Goal: Answer question/provide support

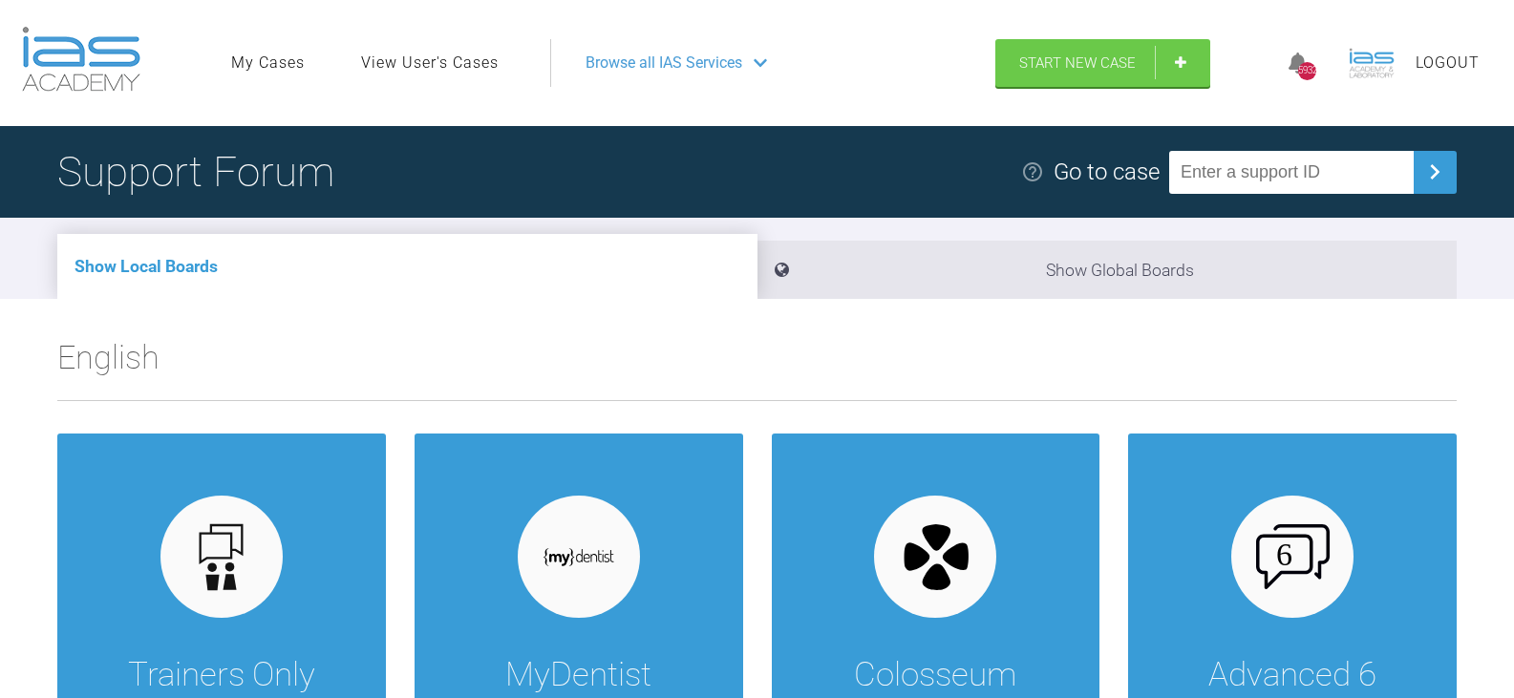
click at [489, 55] on link "View User's Cases" at bounding box center [430, 63] width 138 height 25
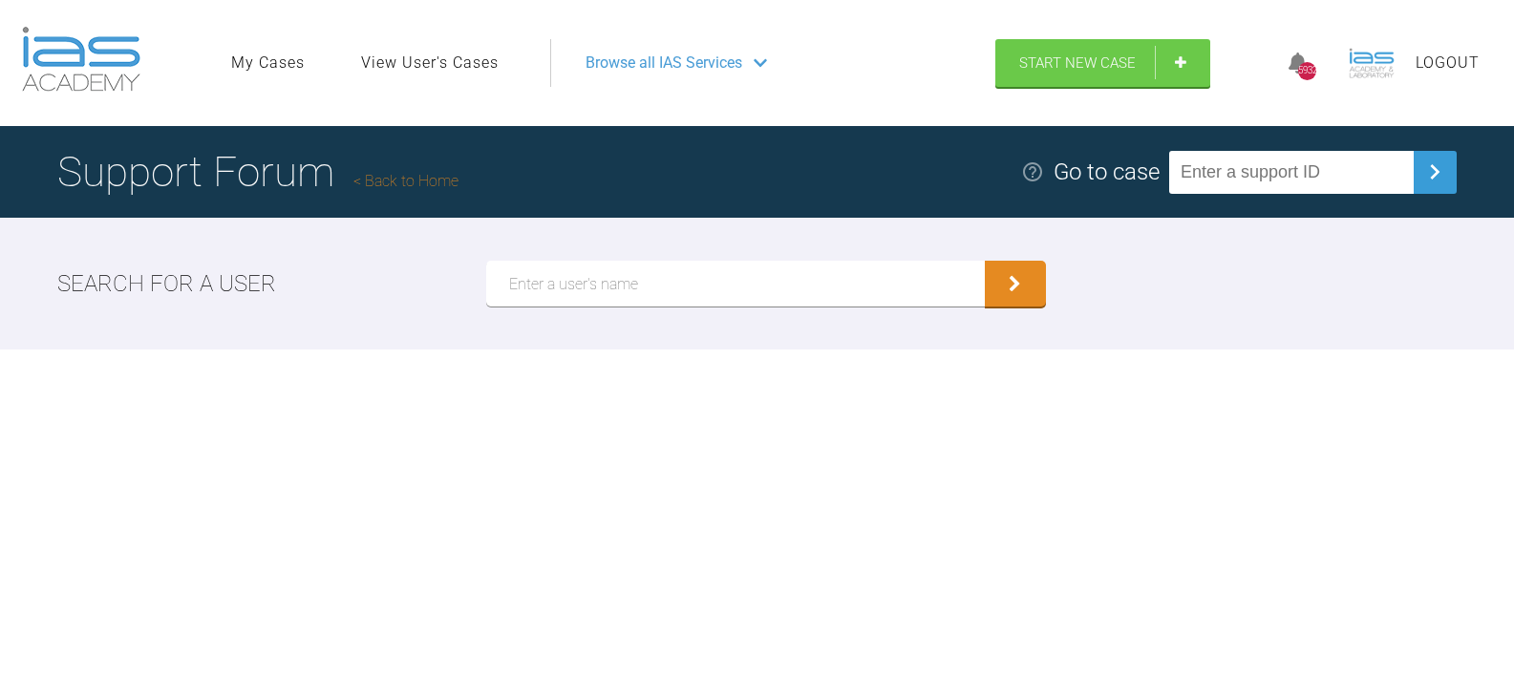
click at [594, 289] on input "text" at bounding box center [735, 284] width 499 height 46
paste input "[EMAIL_ADDRESS][DOMAIN_NAME]"
click at [985, 261] on button "submit" at bounding box center [1015, 284] width 61 height 46
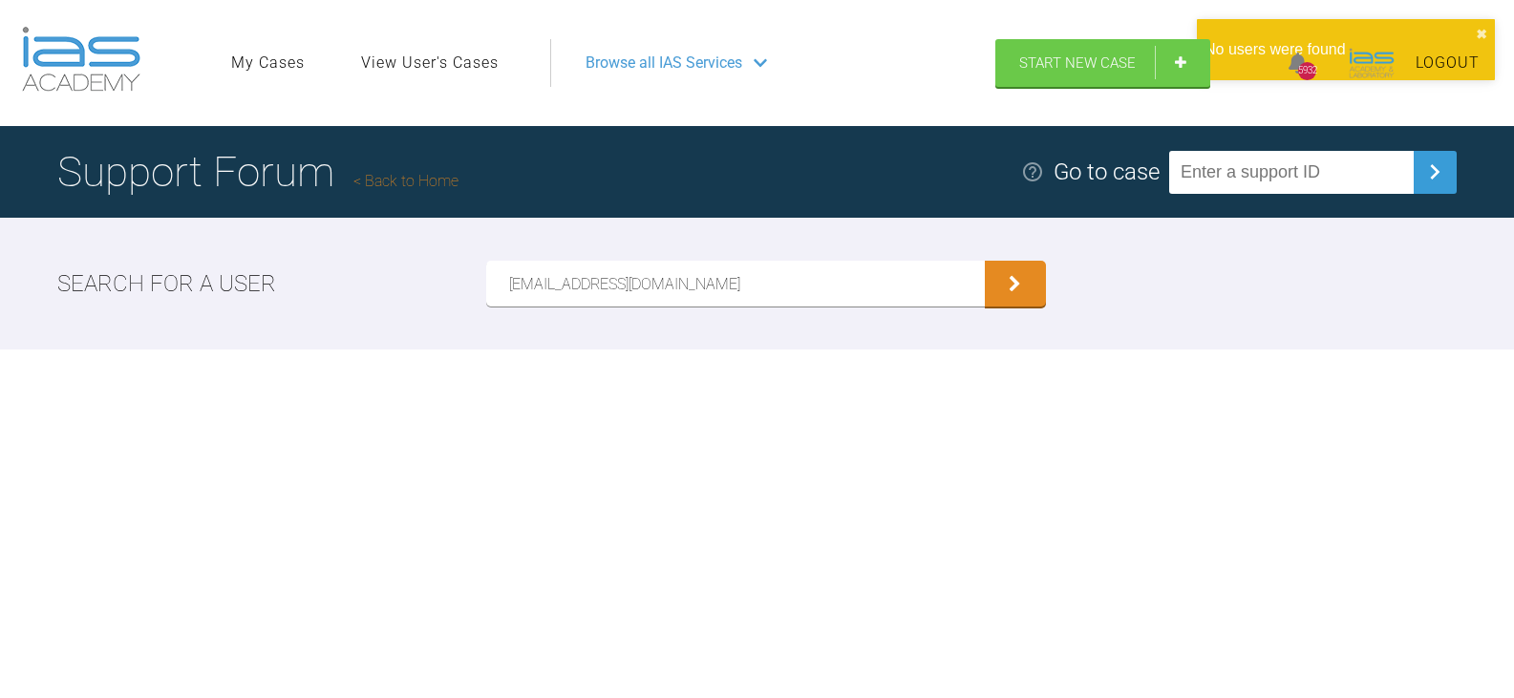
drag, startPoint x: 745, startPoint y: 285, endPoint x: 415, endPoint y: 269, distance: 329.9
click at [415, 269] on div "Search for a user [PERSON_NAME][EMAIL_ADDRESS][DOMAIN_NAME]" at bounding box center [757, 284] width 1514 height 132
paste input "[PERSON_NAME]"
type input "[PERSON_NAME]"
click at [985, 261] on button "submit" at bounding box center [1015, 284] width 61 height 46
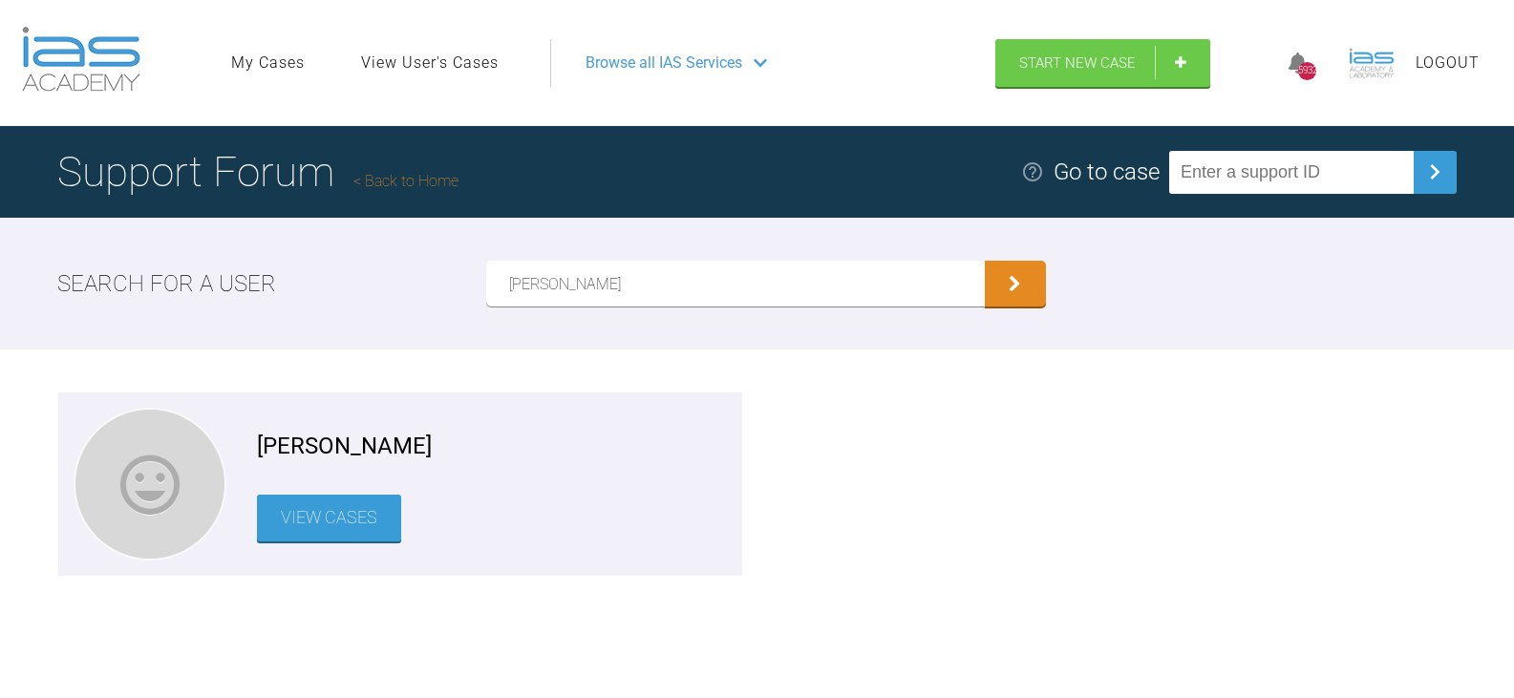
click at [373, 525] on link "View Cases" at bounding box center [329, 518] width 144 height 47
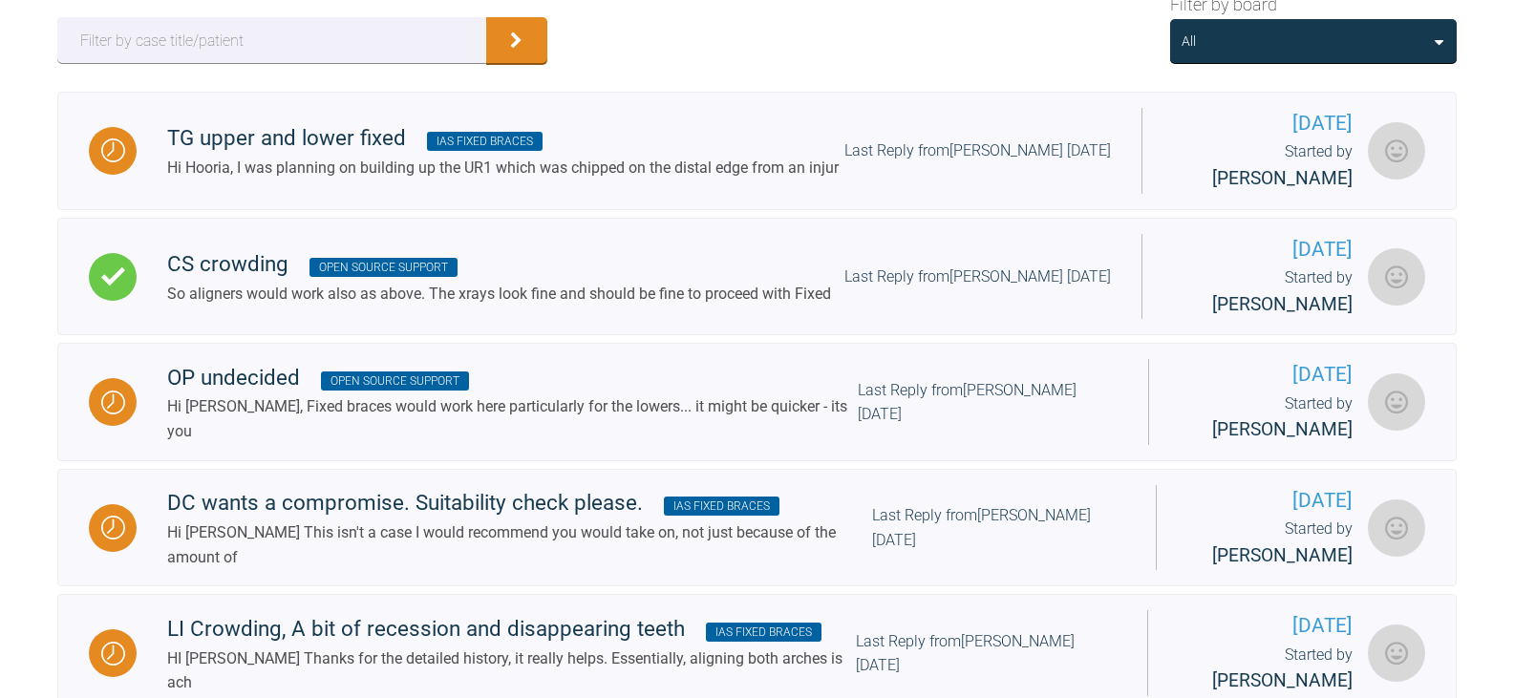
scroll to position [382, 0]
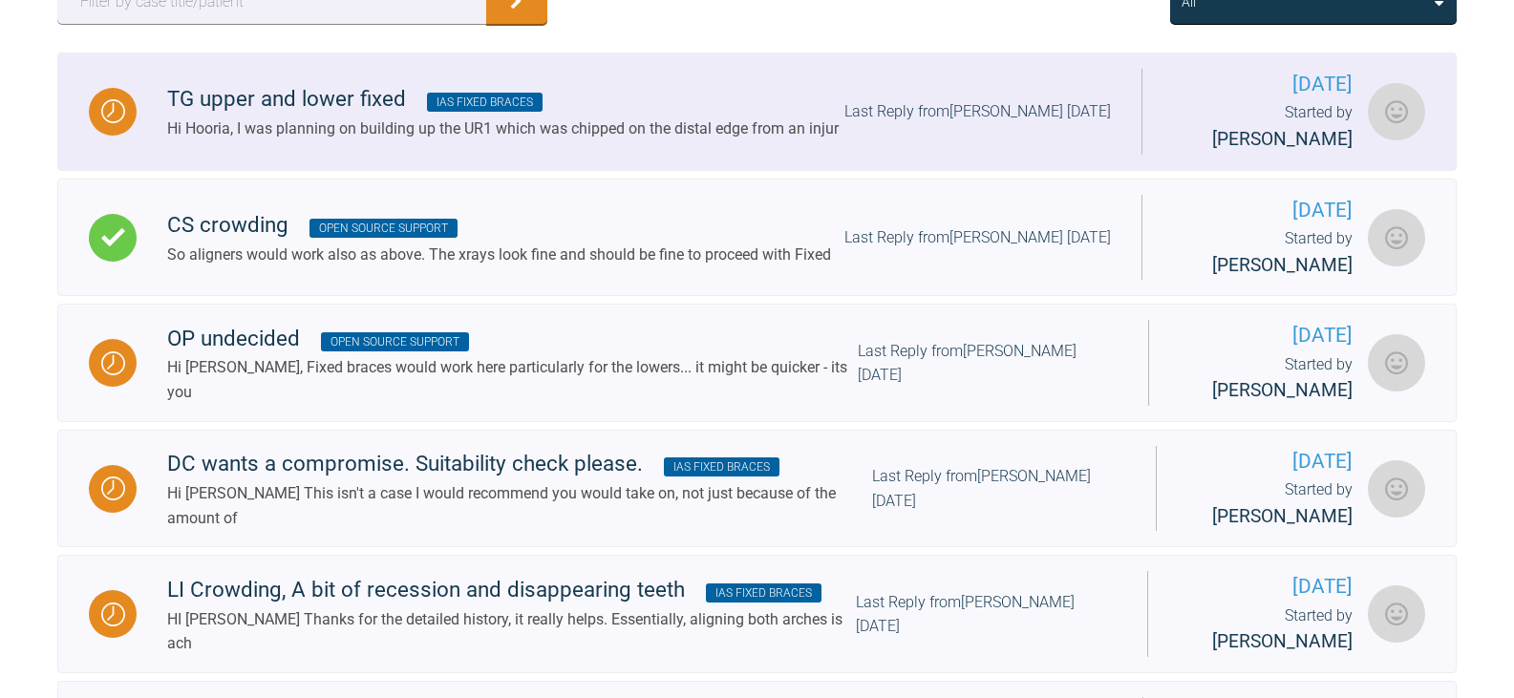
click at [543, 123] on div "Hi Hooria, I was planning on building up the UR1 which was chipped on the dista…" at bounding box center [502, 129] width 671 height 25
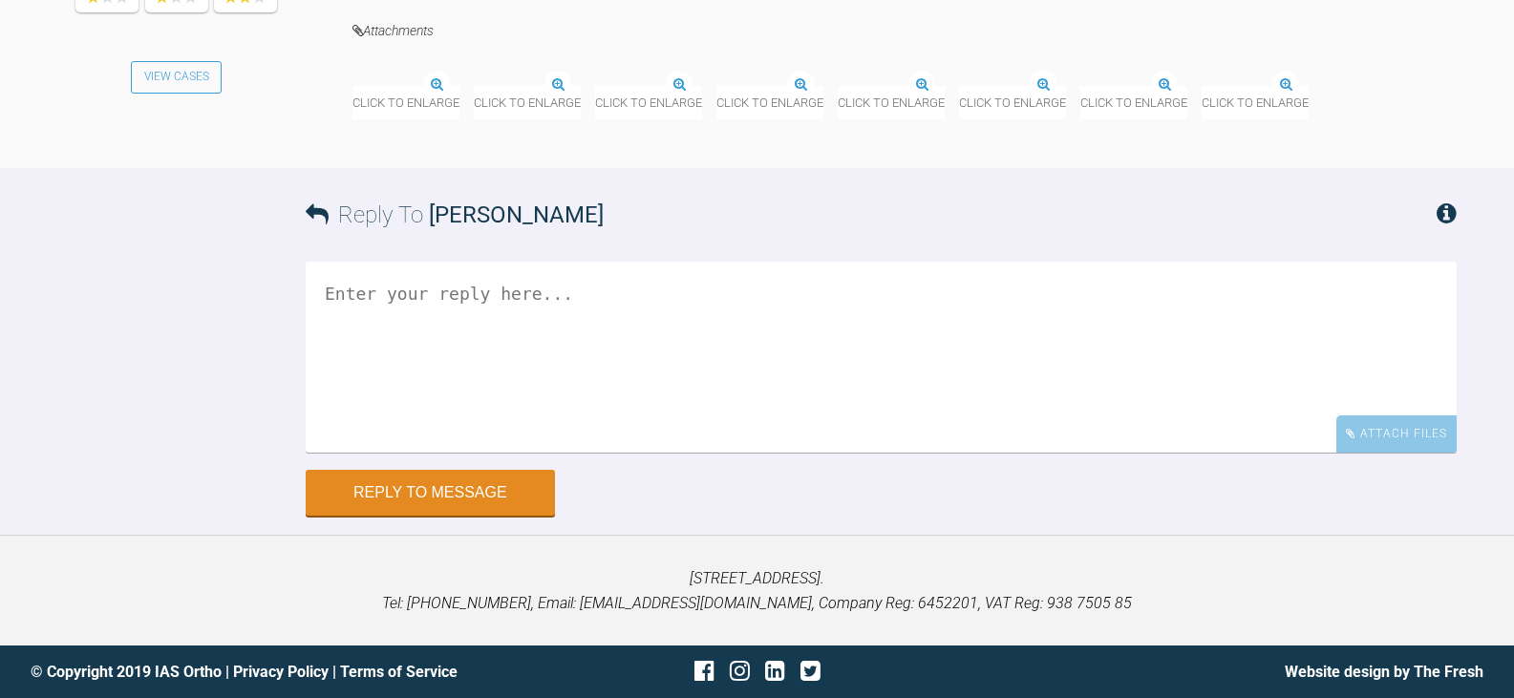
scroll to position [25160, 0]
drag, startPoint x: 478, startPoint y: 227, endPoint x: 255, endPoint y: 232, distance: 222.6
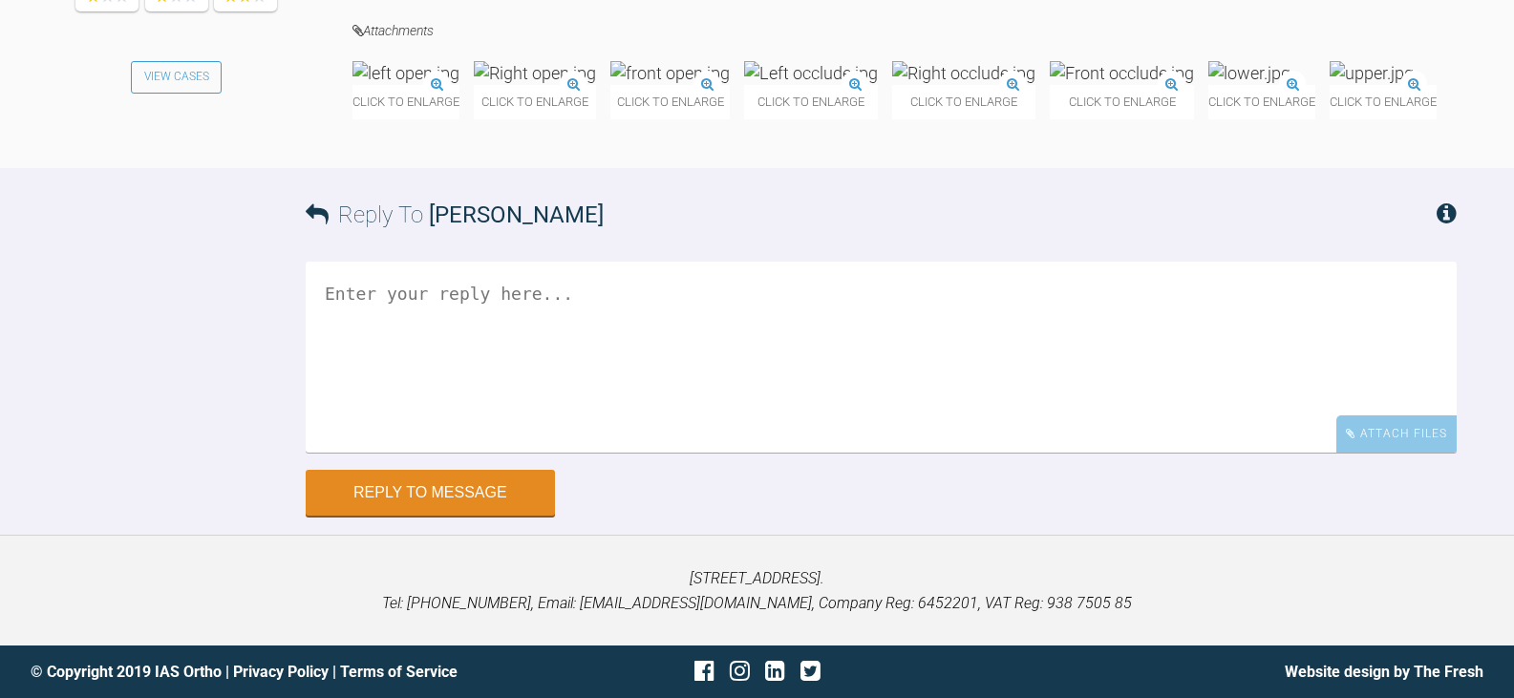
copy div "TG upper and lower fixed"
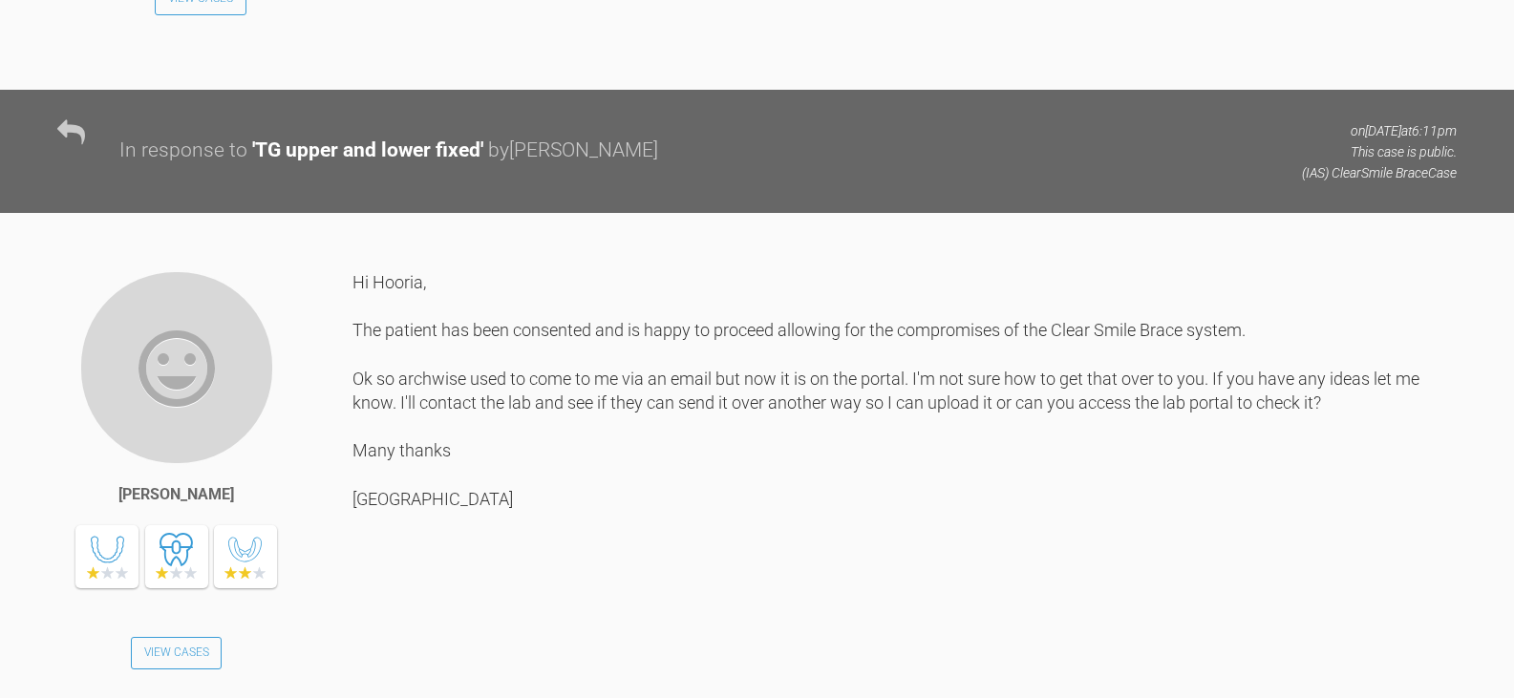
scroll to position [0, 0]
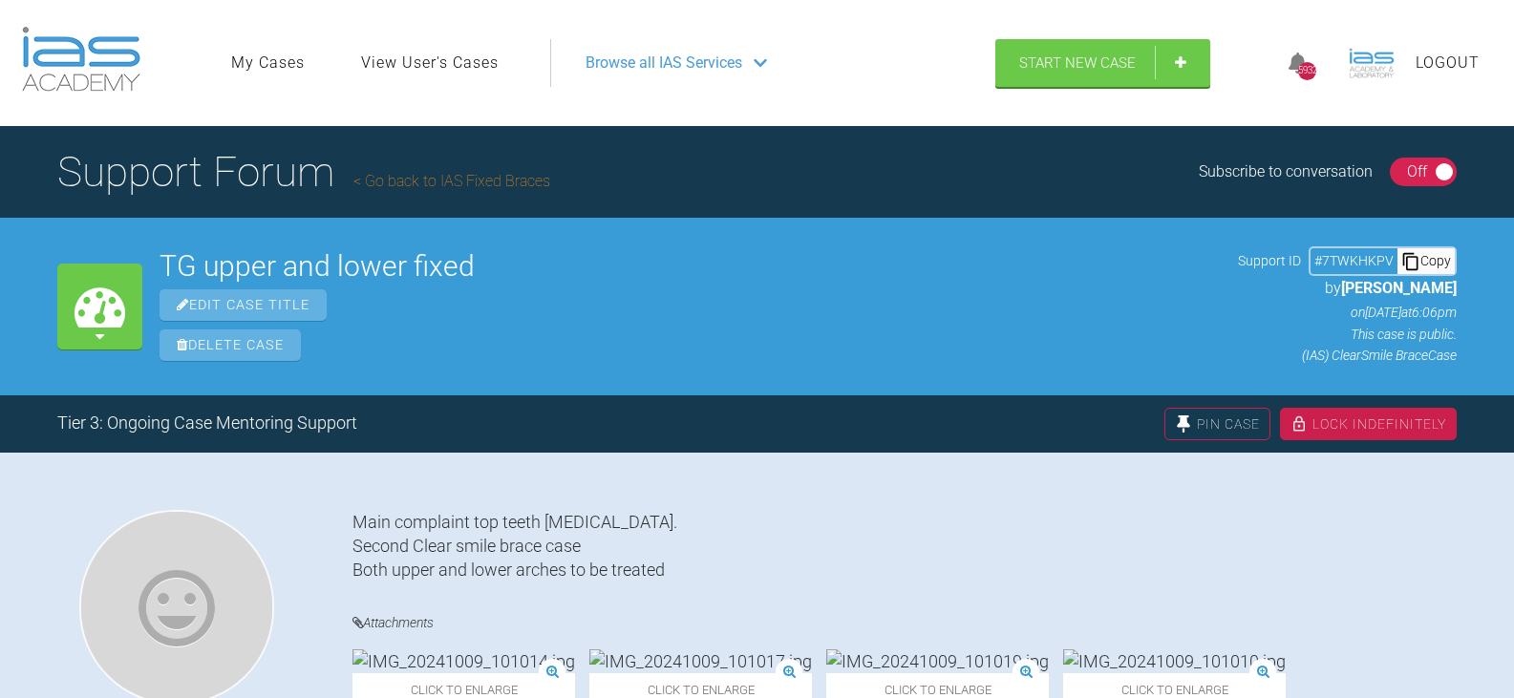
click at [1422, 250] on div "Copy" at bounding box center [1425, 260] width 57 height 25
drag, startPoint x: 1459, startPoint y: 287, endPoint x: 1389, endPoint y: 292, distance: 70.9
click at [1389, 292] on div "My Cases TG upper and lower fixed Edit Case Title Delete Case Support ID # 7TWK…" at bounding box center [757, 306] width 1514 height 177
copy span "[PERSON_NAME]"
